Goal: Transaction & Acquisition: Purchase product/service

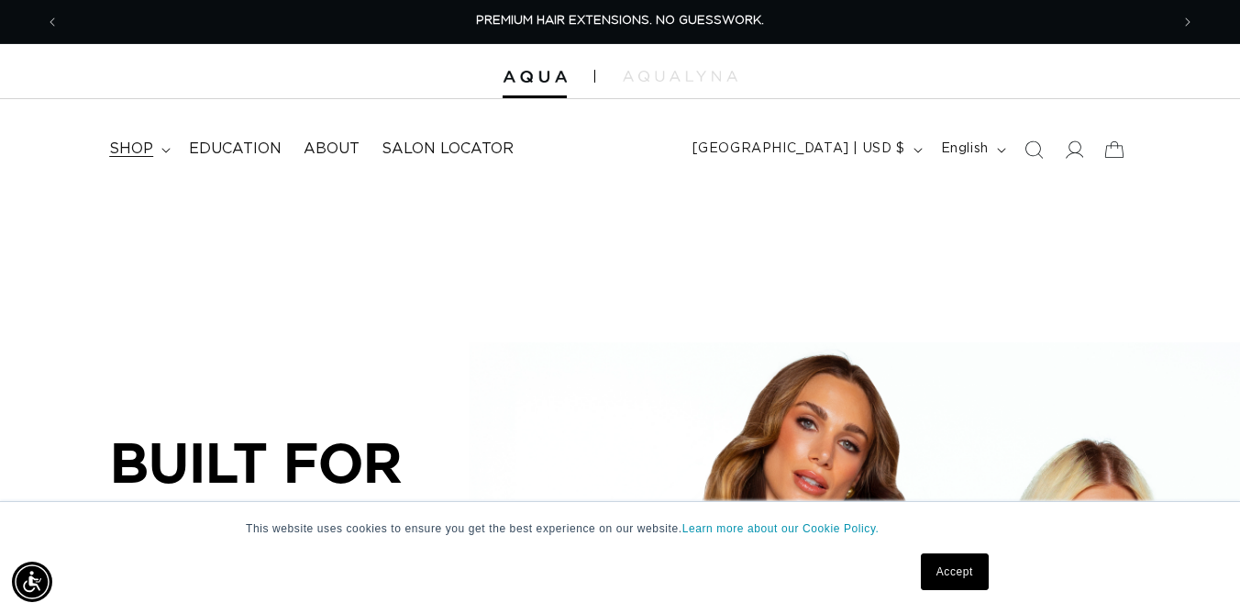
click at [149, 152] on span "shop" at bounding box center [131, 148] width 44 height 19
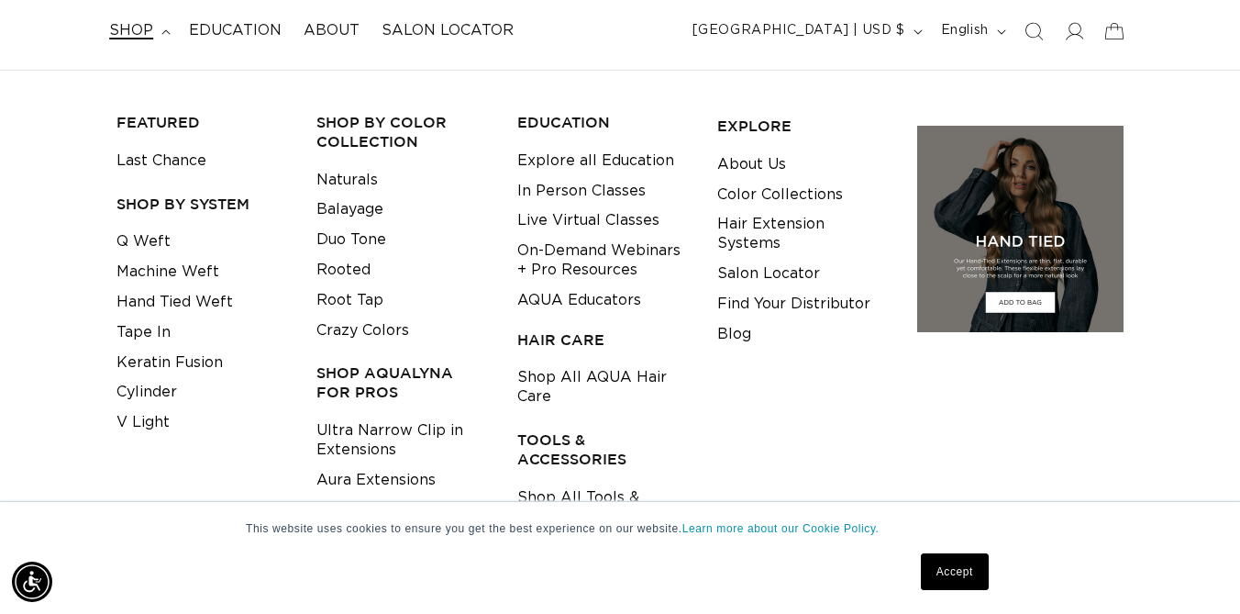
scroll to position [127, 0]
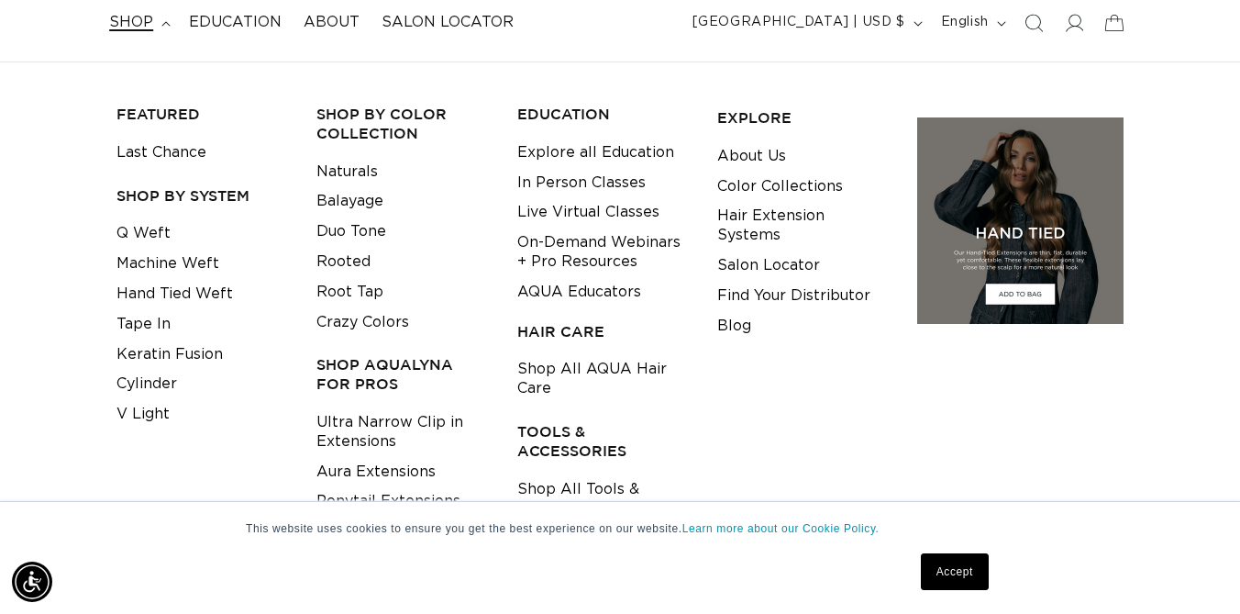
click at [208, 297] on link "Hand Tied Weft" at bounding box center [175, 294] width 117 height 30
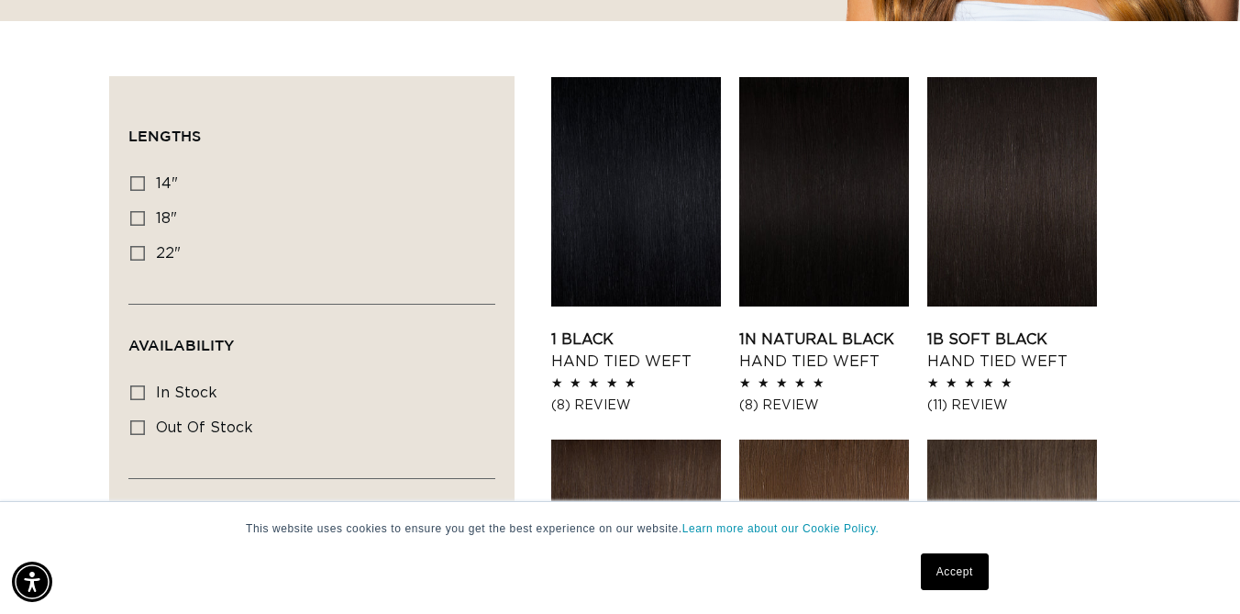
scroll to position [0, 1110]
click at [149, 249] on label "22" 22" (30 products)" at bounding box center [306, 254] width 352 height 35
click at [145, 249] on input "22" 22" (30 products)" at bounding box center [137, 253] width 15 height 15
checkbox input "true"
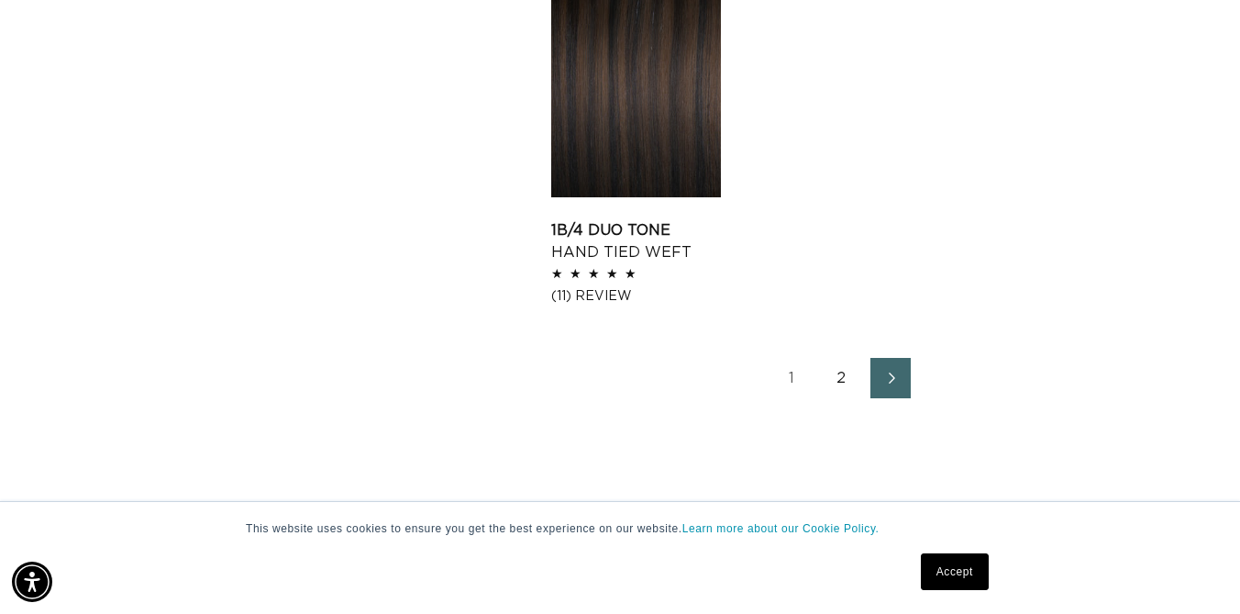
scroll to position [0, 1110]
click at [836, 373] on link "2" at bounding box center [841, 378] width 40 height 40
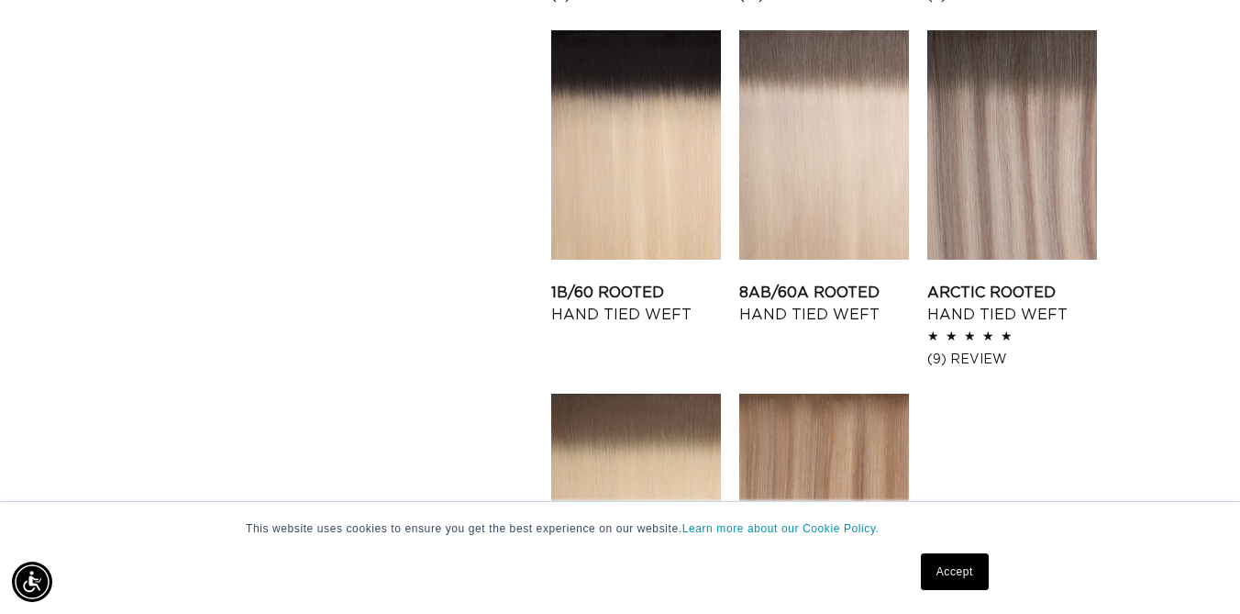
scroll to position [1714, 0]
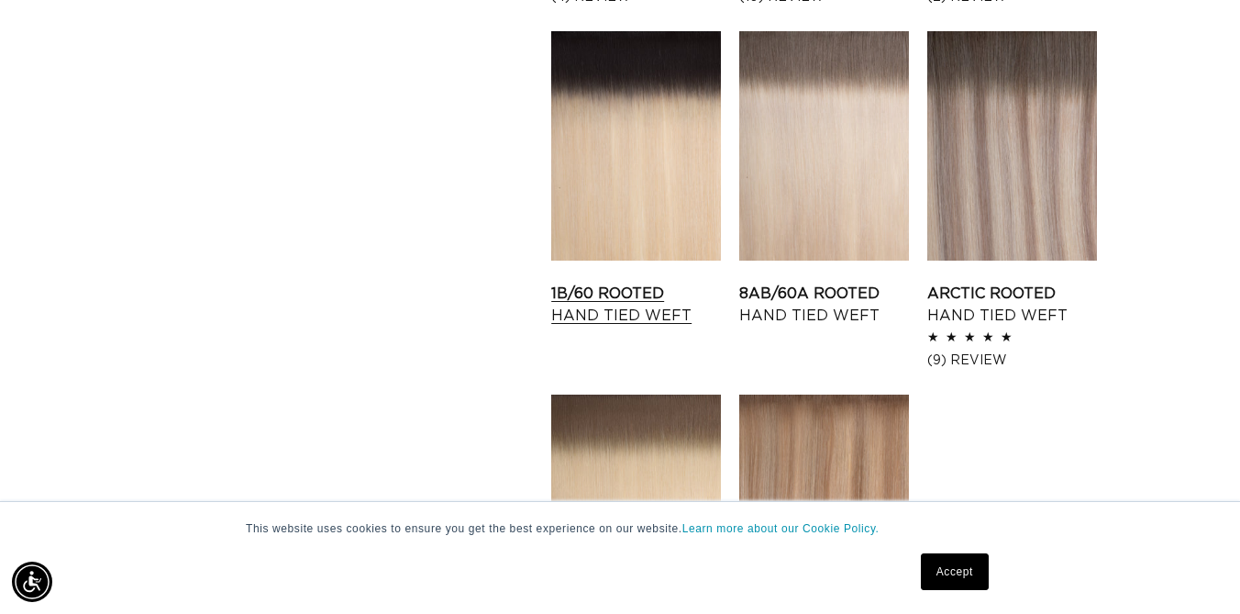
click at [597, 283] on link "1B/60 Rooted Hand Tied Weft" at bounding box center [636, 305] width 170 height 44
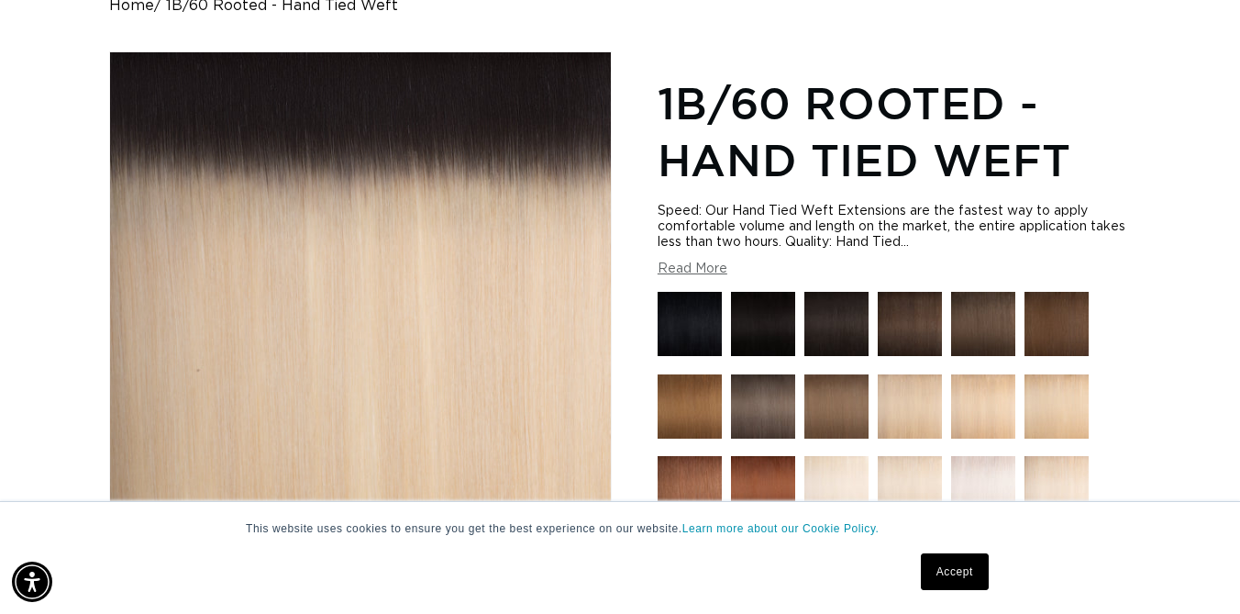
scroll to position [0, 1110]
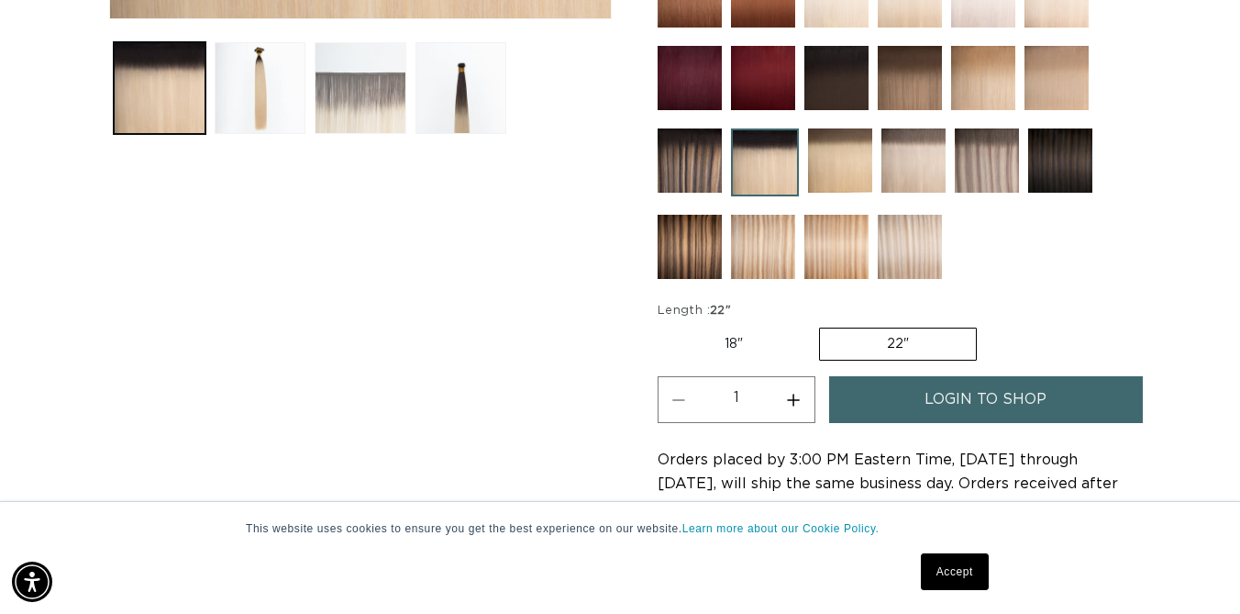
click at [365, 100] on button "Load image 3 in gallery view" at bounding box center [361, 88] width 92 height 92
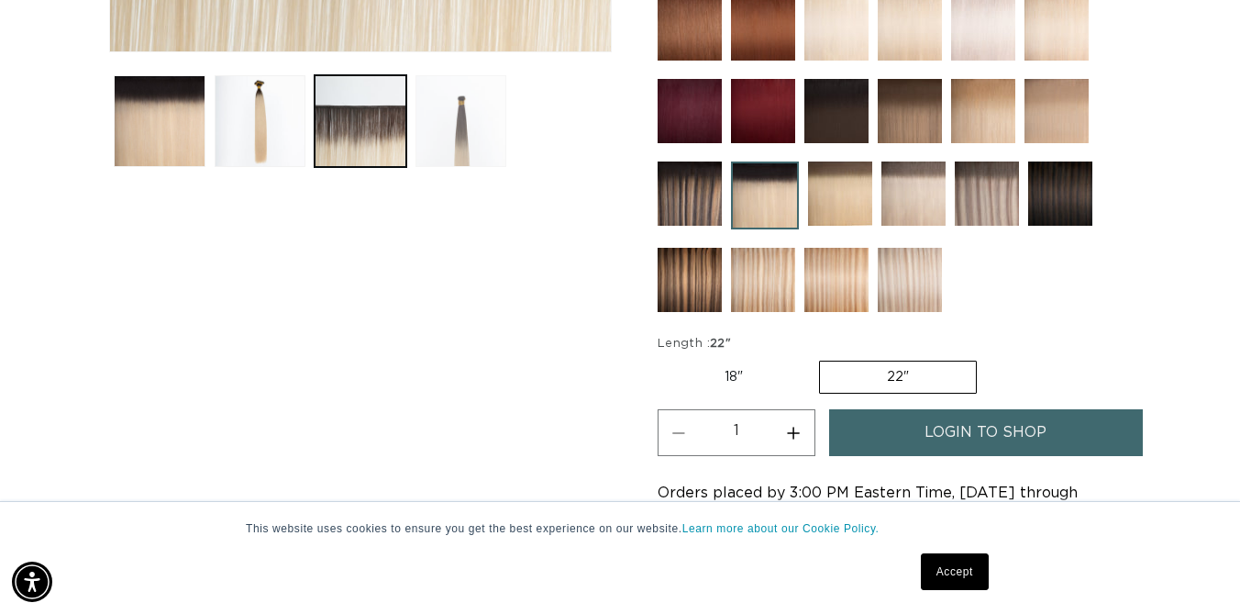
scroll to position [0, 0]
click at [443, 110] on button "Load image 4 in gallery view" at bounding box center [462, 121] width 92 height 92
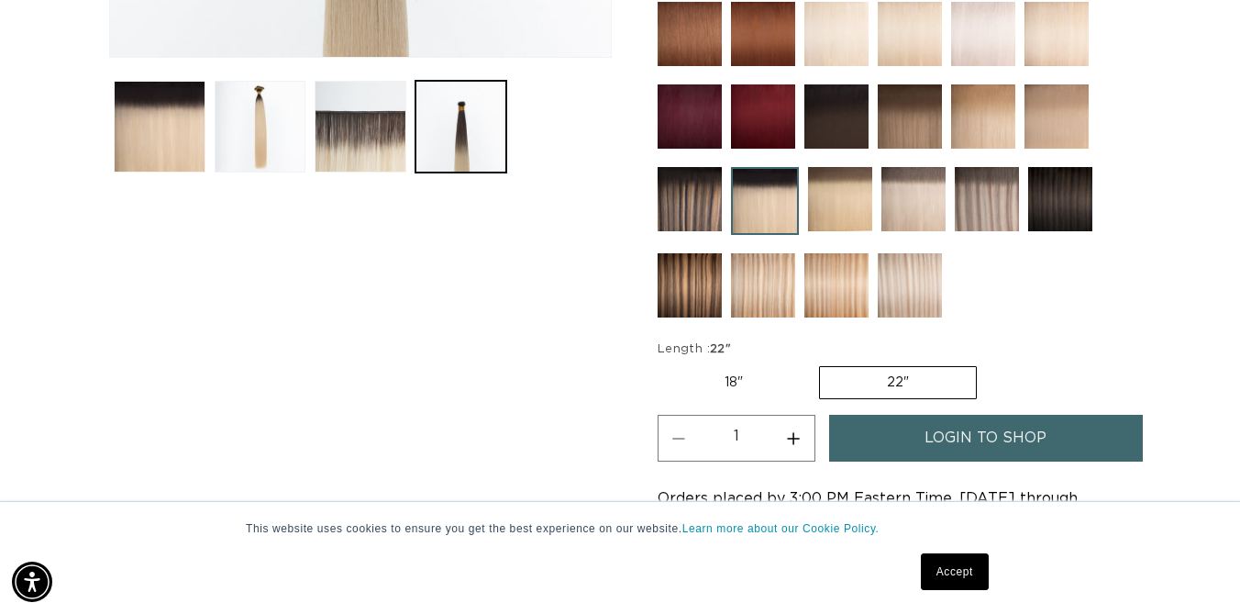
scroll to position [643, 0]
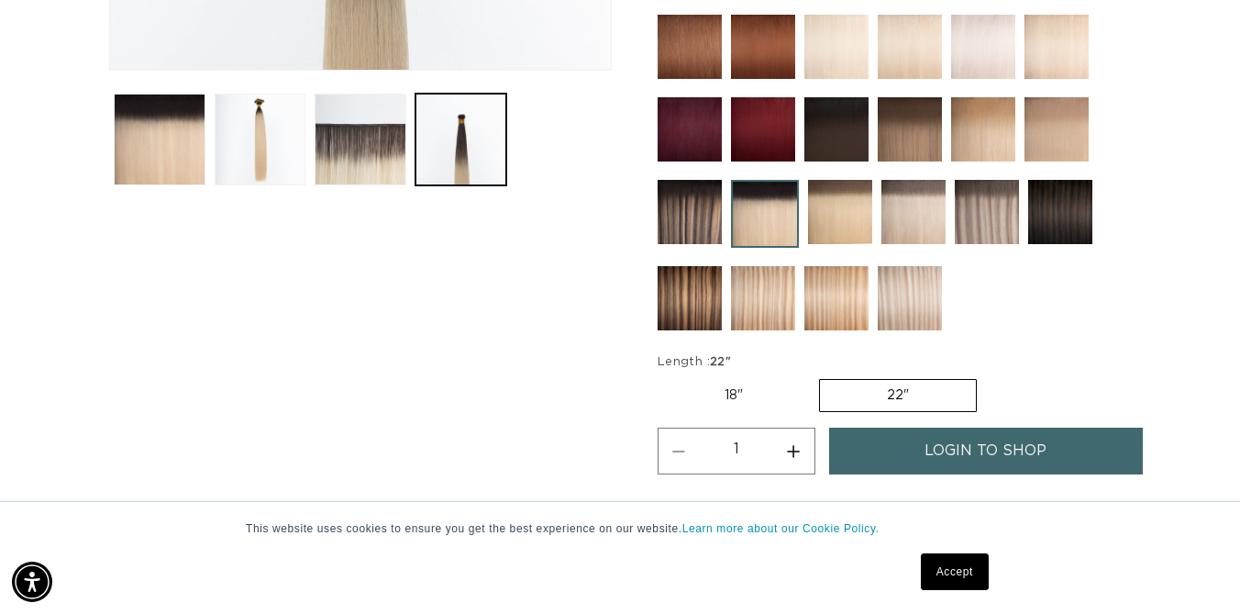
click at [1072, 214] on img at bounding box center [1061, 212] width 64 height 64
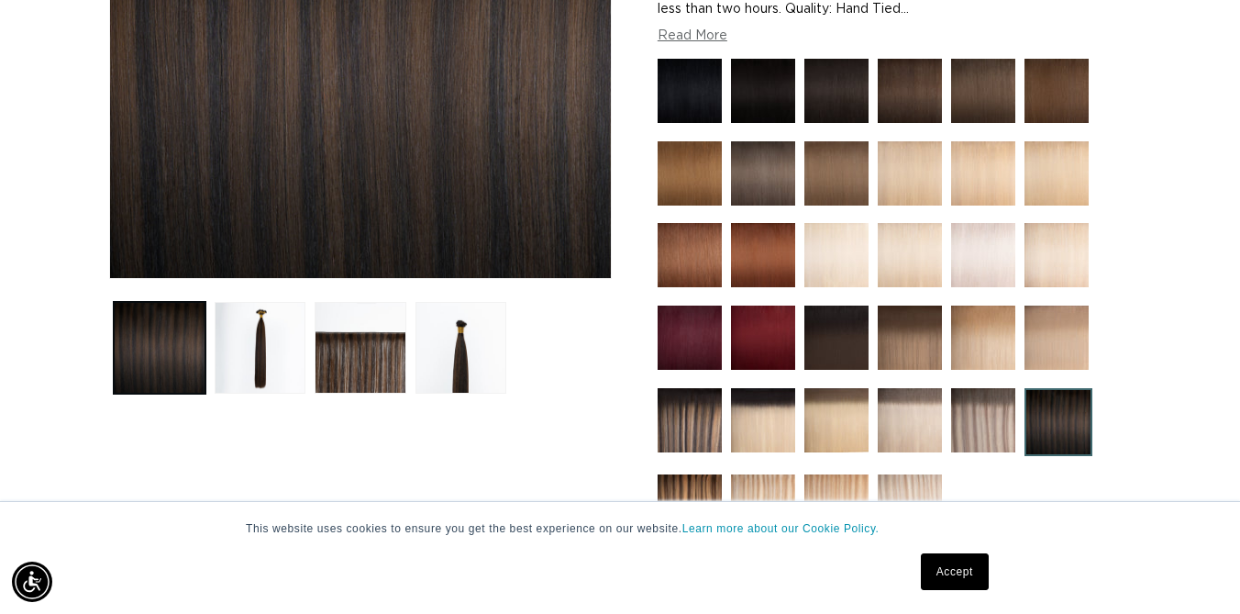
scroll to position [0, 1110]
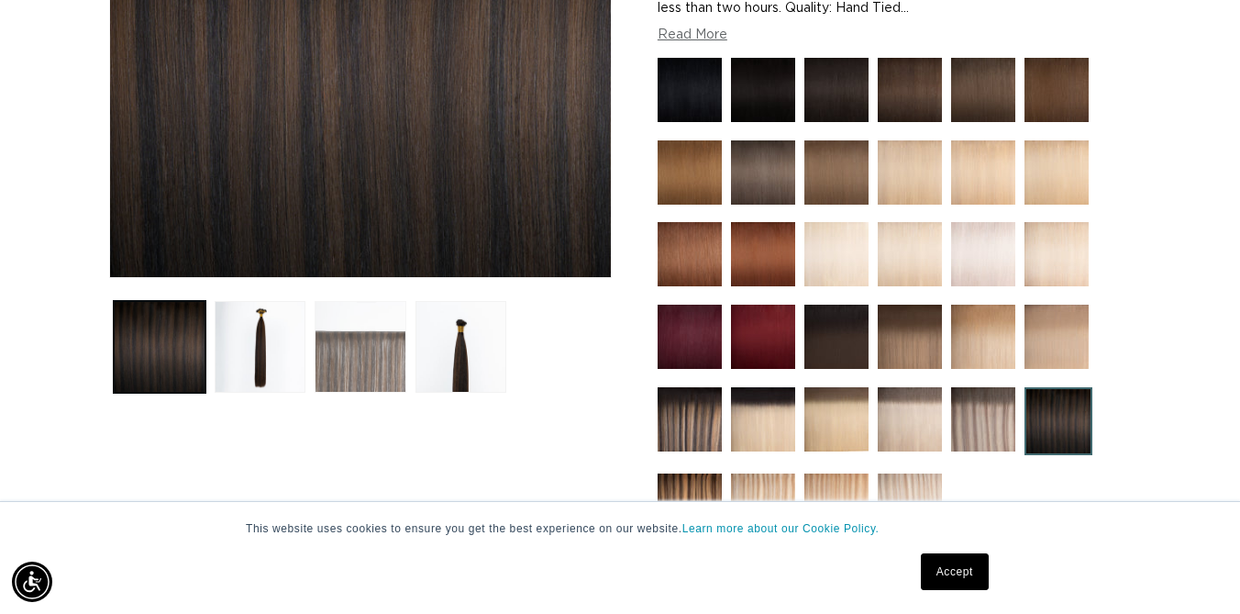
click at [378, 354] on button "Load image 3 in gallery view" at bounding box center [361, 347] width 92 height 92
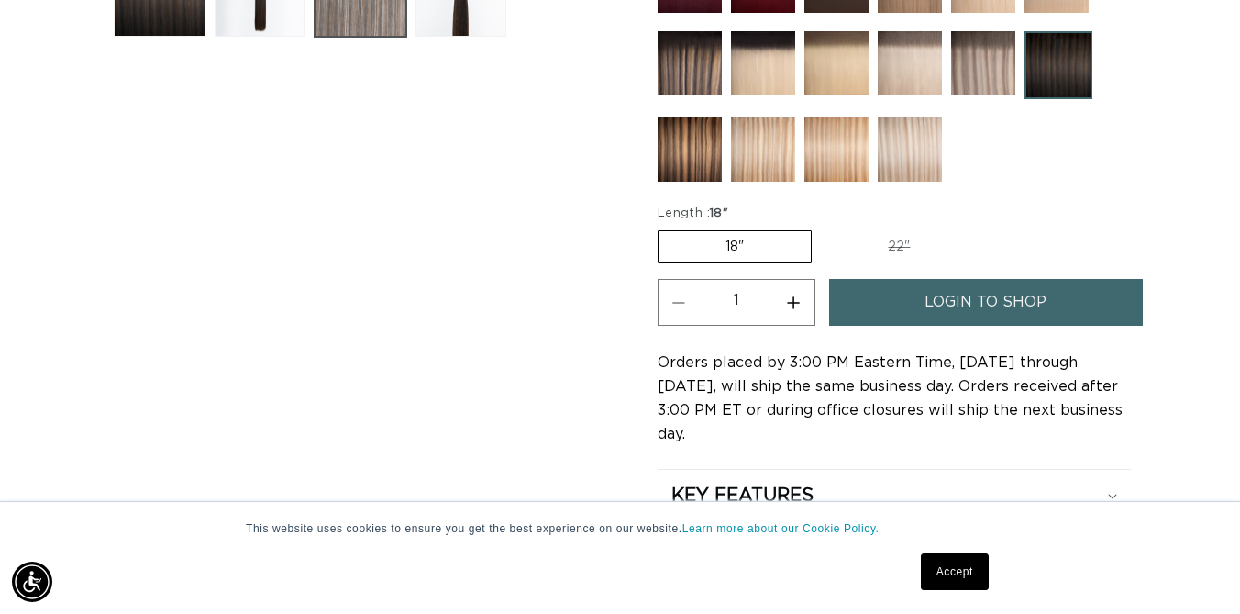
scroll to position [809, 0]
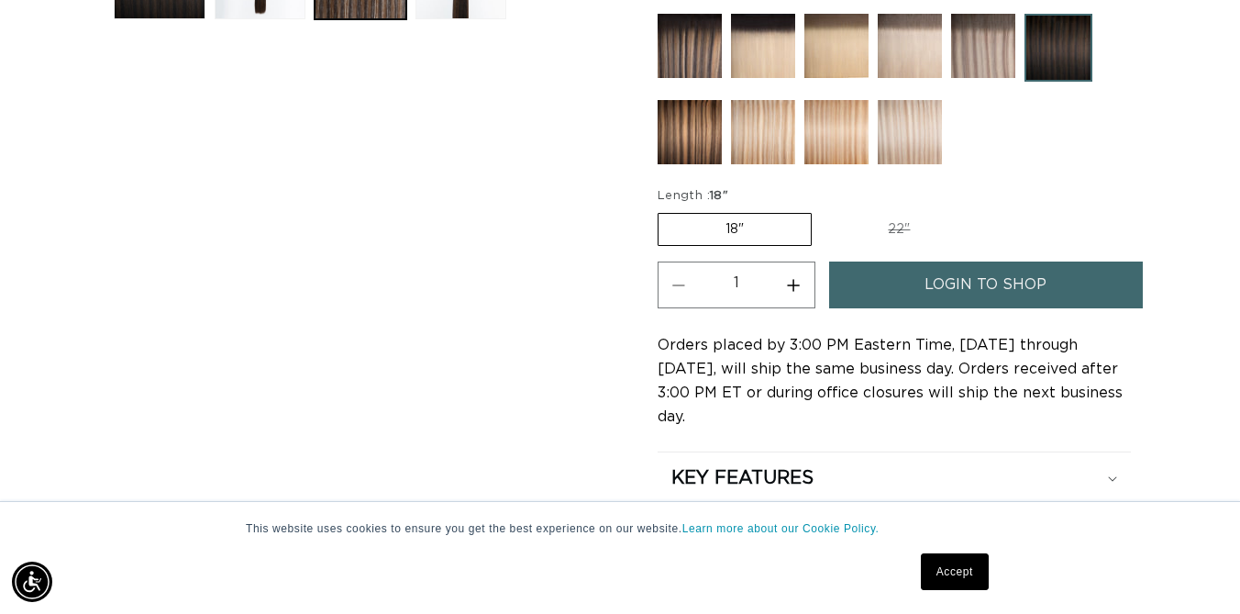
click at [904, 229] on label "22" Variant sold out or unavailable" at bounding box center [899, 229] width 156 height 31
click at [822, 210] on input "22" Variant sold out or unavailable" at bounding box center [821, 209] width 1 height 1
radio input "true"
